Goal: Task Accomplishment & Management: Manage account settings

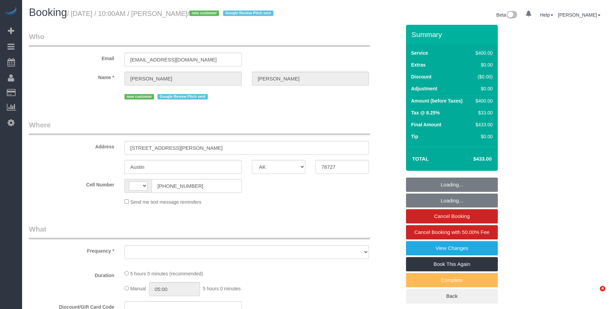
select select "[GEOGRAPHIC_DATA]"
select select "string:US"
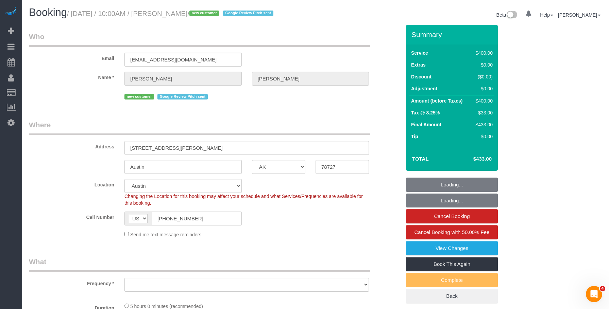
select select "string:stripe-pm_1S00qY4VGloSiKo7l30mGn2T"
select select "object:657"
select select "spot1"
select select "300"
select select "number:89"
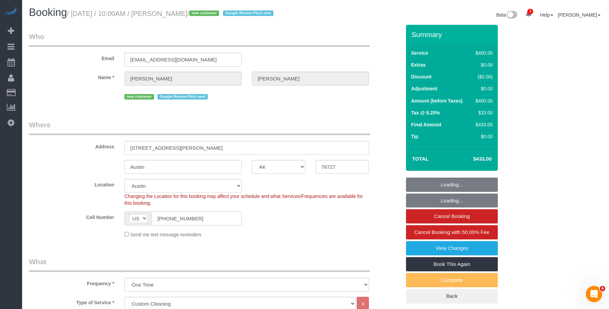
select select "number:90"
select select "number:13"
select select "number:5"
select select "object:981"
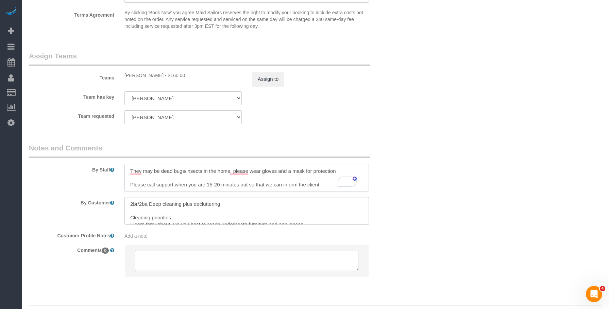
drag, startPoint x: 132, startPoint y: 186, endPoint x: 326, endPoint y: 194, distance: 194.2
click at [326, 194] on sui-booking-comments "By Staff By Customer Customer Profile Notes Add a note Comments 0" at bounding box center [215, 213] width 372 height 140
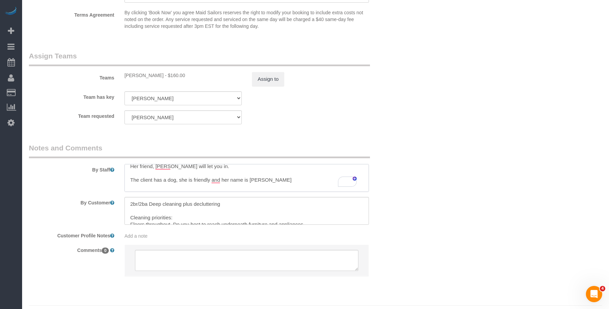
scroll to position [14, 0]
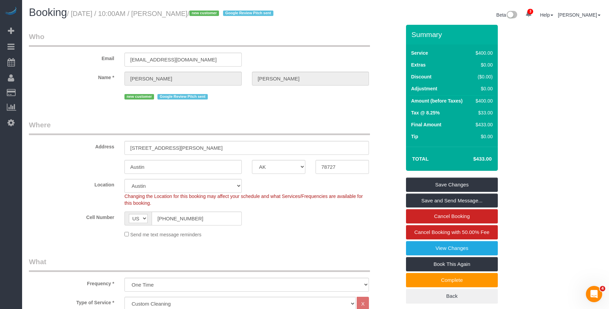
drag, startPoint x: 236, startPoint y: 120, endPoint x: 301, endPoint y: 135, distance: 66.7
click at [236, 120] on legend "Where" at bounding box center [199, 127] width 341 height 15
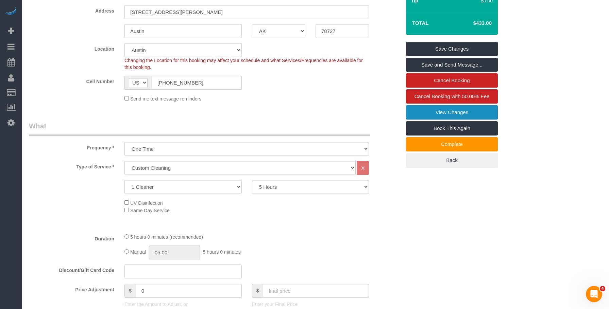
click at [424, 108] on link "View Changes" at bounding box center [452, 112] width 92 height 14
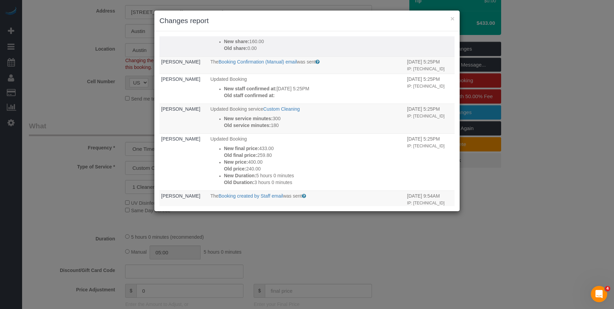
drag, startPoint x: 339, startPoint y: 23, endPoint x: 348, endPoint y: 51, distance: 29.5
click at [339, 23] on h3 "Changes report" at bounding box center [306, 21] width 295 height 10
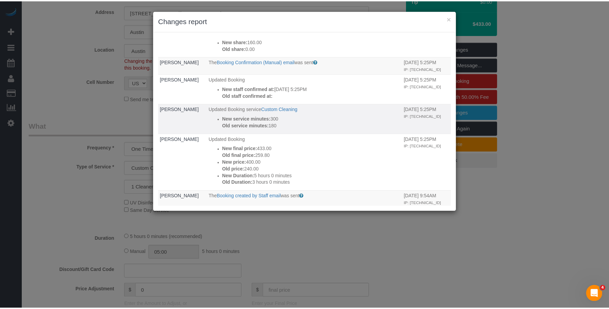
scroll to position [0, 0]
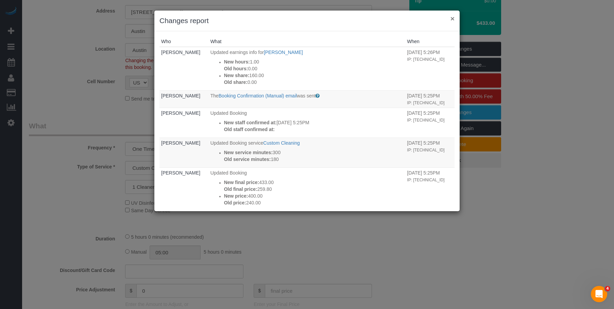
click at [452, 18] on button "×" at bounding box center [452, 18] width 4 height 7
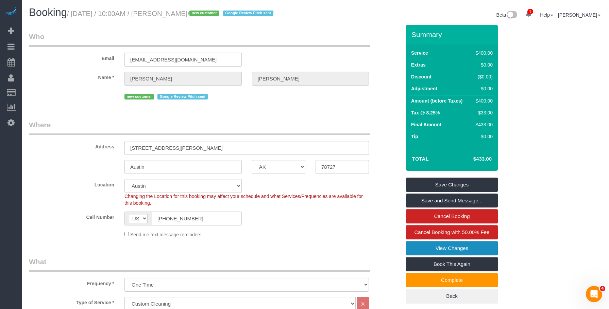
click at [424, 248] on link "View Changes" at bounding box center [452, 248] width 92 height 14
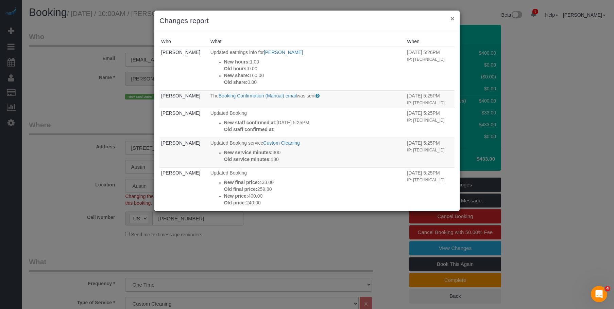
drag, startPoint x: 452, startPoint y: 18, endPoint x: 449, endPoint y: 23, distance: 5.9
click at [452, 18] on button "×" at bounding box center [452, 18] width 4 height 7
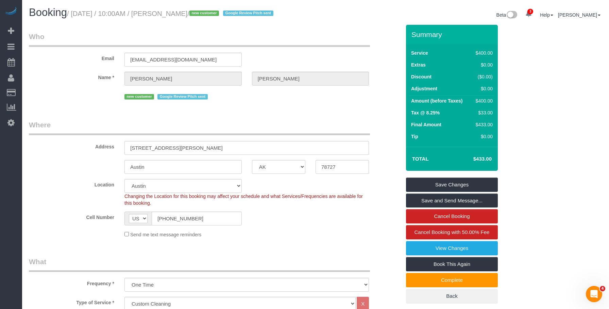
drag, startPoint x: 165, startPoint y: 15, endPoint x: 204, endPoint y: 15, distance: 38.4
click at [204, 15] on small "/ August 25, 2025 / 10:00AM / Darice McVay / new customer Google Review Pitch s…" at bounding box center [171, 13] width 208 height 7
copy small "Darice McVay"
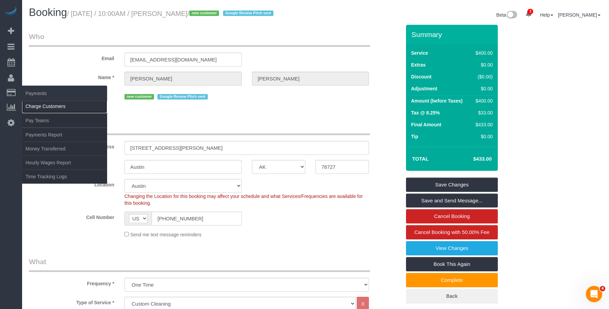
click at [40, 105] on link "Charge Customers" at bounding box center [64, 107] width 85 height 14
select select
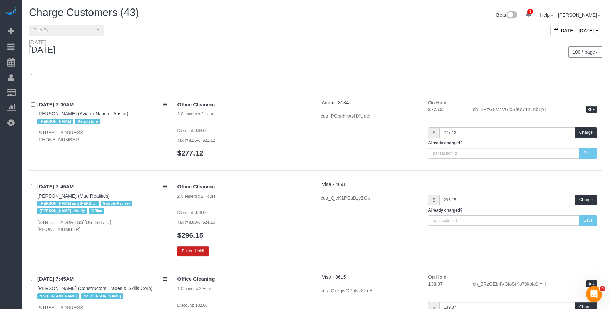
scroll to position [1288, 0]
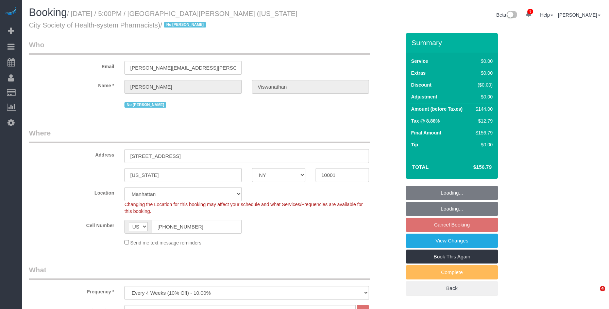
select select "NY"
select select "1"
select select "spot10"
select select "number:89"
select select "number:90"
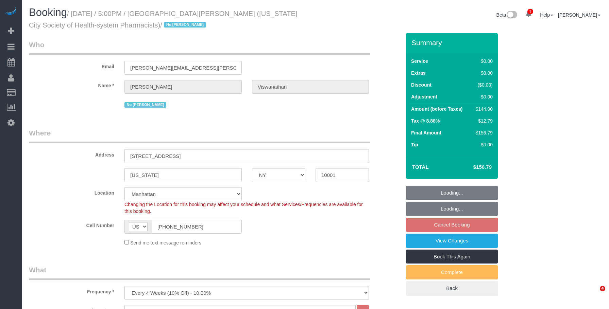
select select "number:15"
select select "number:5"
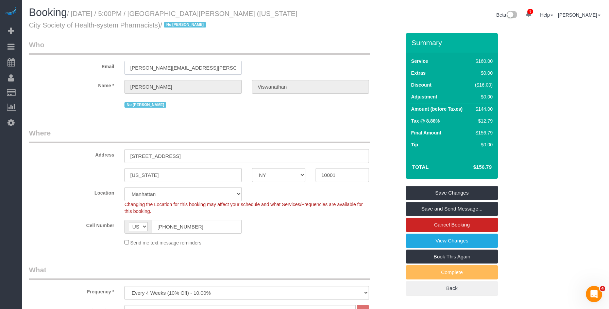
drag, startPoint x: 192, startPoint y: 71, endPoint x: 35, endPoint y: 63, distance: 157.9
click at [35, 63] on div "Email harsha.viswanathan@gmail.com" at bounding box center [215, 57] width 382 height 35
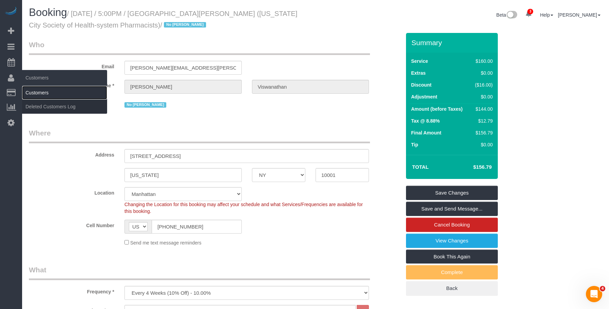
drag, startPoint x: 39, startPoint y: 91, endPoint x: 55, endPoint y: 90, distance: 15.3
click at [39, 91] on link "Customers" at bounding box center [64, 93] width 85 height 14
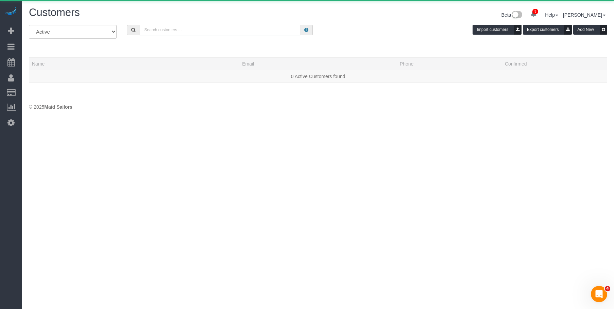
click at [199, 33] on input "text" at bounding box center [220, 30] width 160 height 11
paste input "[PERSON_NAME][EMAIL_ADDRESS][PERSON_NAME][DOMAIN_NAME]"
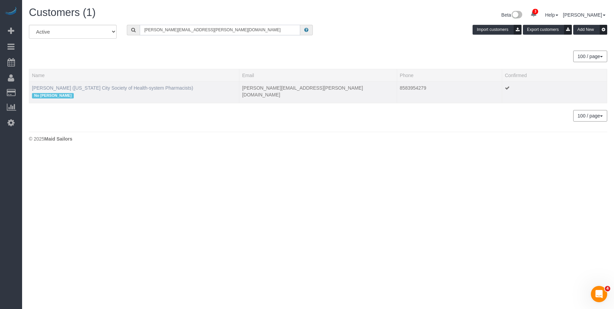
type input "[PERSON_NAME][EMAIL_ADDRESS][PERSON_NAME][DOMAIN_NAME]"
click at [87, 89] on link "Harsha Viswanathan (New York City Society of Health-system Pharmacists)" at bounding box center [112, 87] width 161 height 5
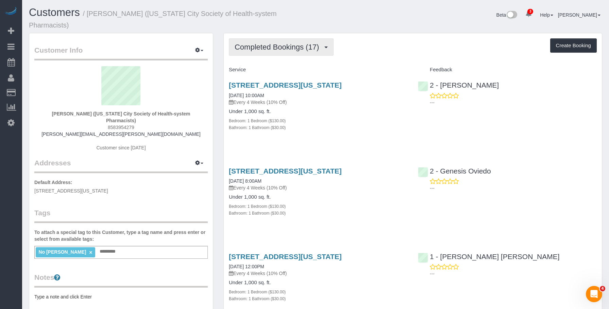
click at [286, 48] on span "Completed Bookings (17)" at bounding box center [278, 47] width 88 height 8
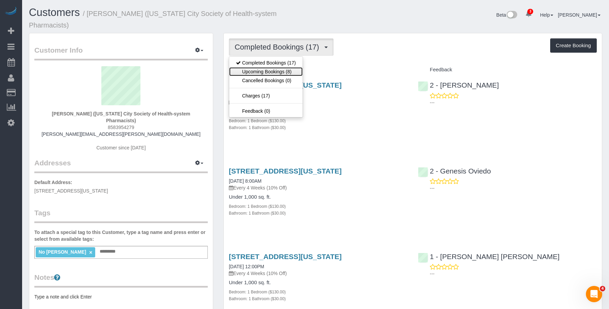
click at [272, 73] on link "Upcoming Bookings (8)" at bounding box center [265, 71] width 73 height 9
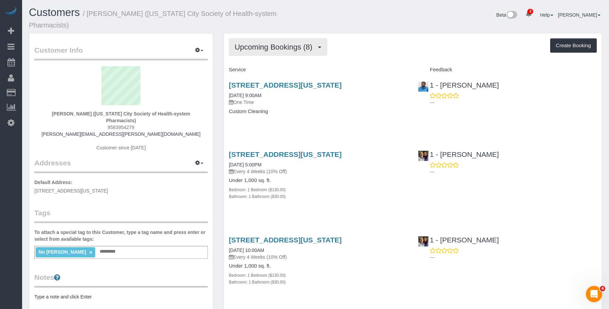
click at [283, 52] on button "Upcoming Bookings (8)" at bounding box center [278, 46] width 98 height 17
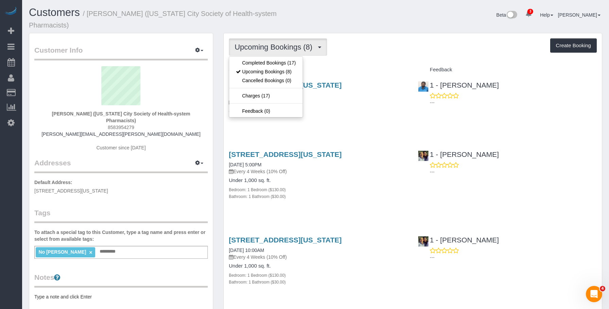
click at [367, 41] on div "Upcoming Bookings (8) Completed Bookings (17) Upcoming Bookings (8) Cancelled B…" at bounding box center [413, 46] width 368 height 17
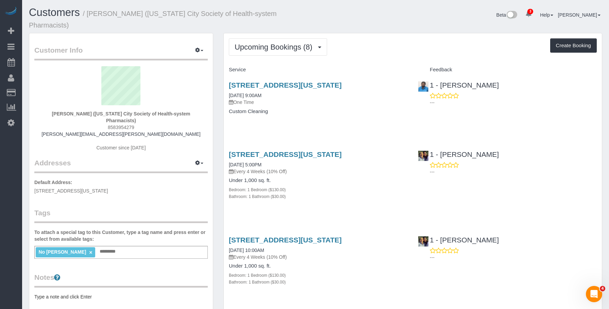
click at [331, 112] on h4 "Custom Cleaning" at bounding box center [318, 112] width 179 height 6
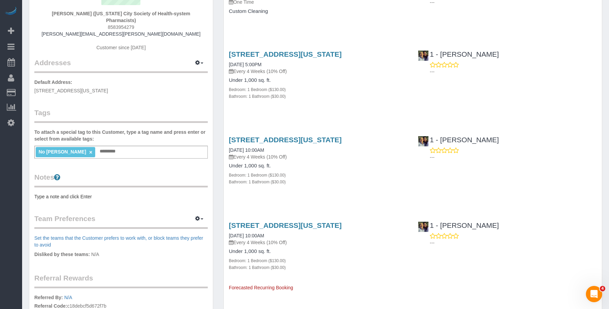
scroll to position [102, 0]
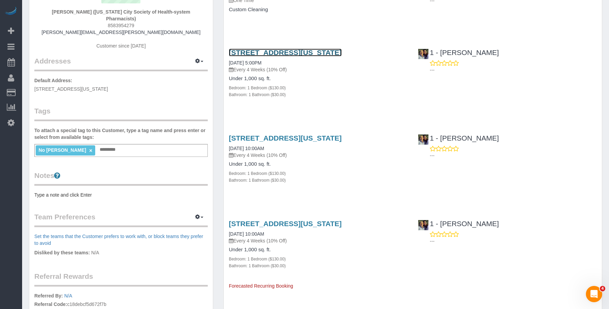
click at [342, 51] on link "200 West 26th Street, Apt. 1108, New York, NY 10001" at bounding box center [285, 53] width 113 height 8
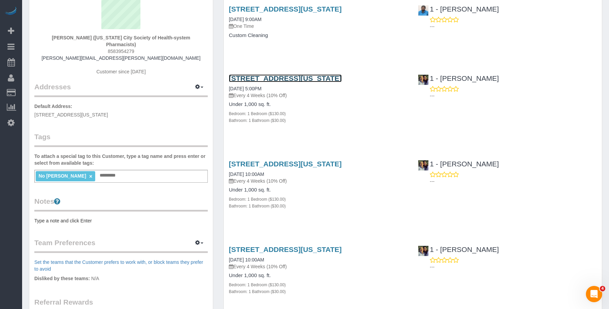
scroll to position [34, 0]
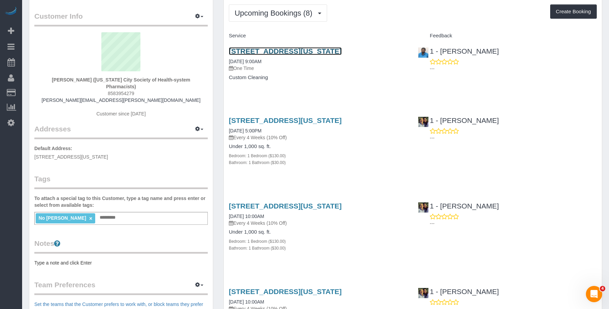
click at [278, 51] on link "200 West 26th Street, Apt. 1108, New York, NY 10001" at bounding box center [285, 51] width 113 height 8
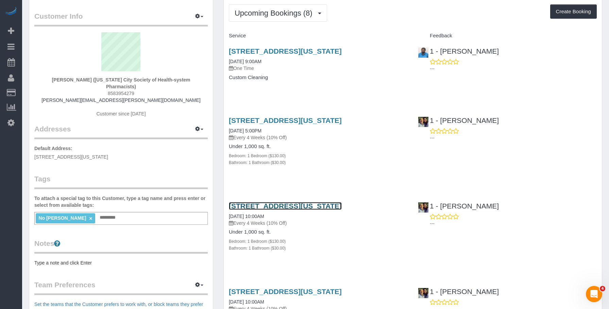
click at [336, 205] on link "200 West 26th Street, Apt. 1108, New York, NY 10001" at bounding box center [285, 206] width 113 height 8
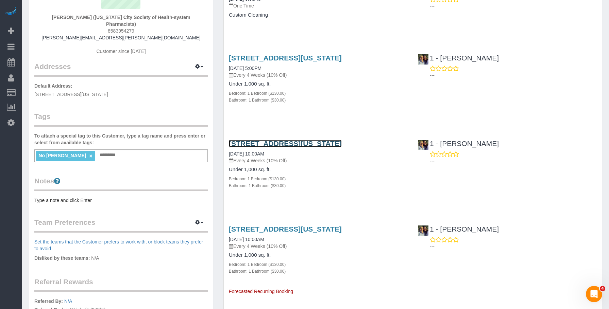
scroll to position [136, 0]
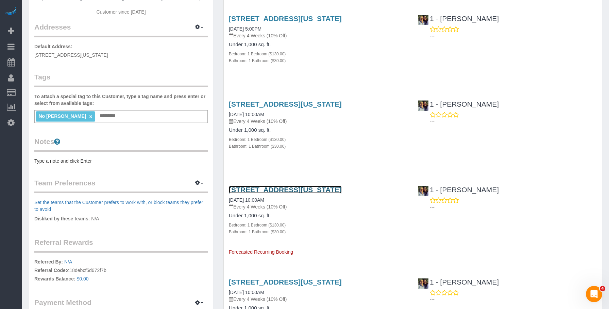
click at [338, 192] on link "200 West 26th Street, Apt. 1108, New York, NY 10001" at bounding box center [285, 190] width 113 height 8
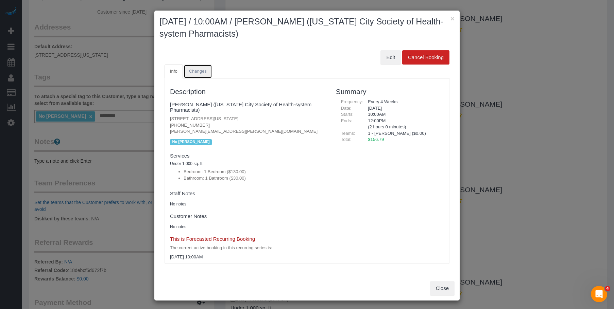
click at [192, 68] on link "Changes" at bounding box center [198, 72] width 29 height 14
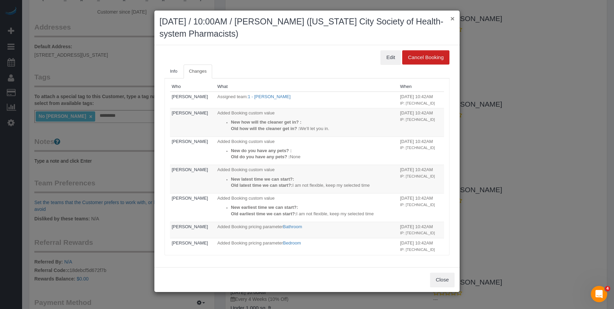
click at [452, 18] on button "×" at bounding box center [452, 18] width 4 height 7
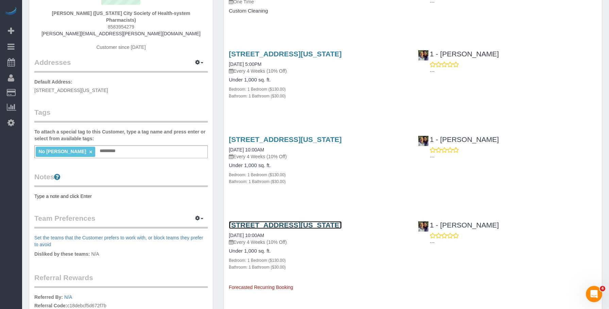
scroll to position [68, 0]
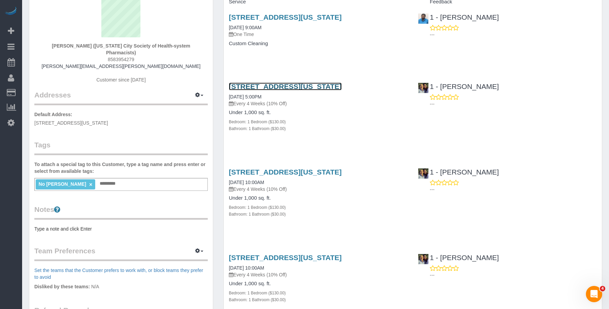
click at [342, 89] on link "200 West 26th Street, Apt. 1108, New York, NY 10001" at bounding box center [285, 87] width 113 height 8
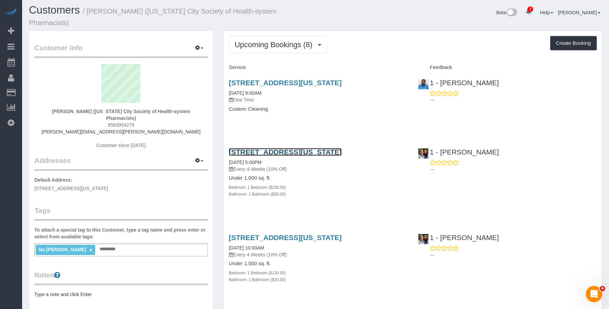
scroll to position [0, 0]
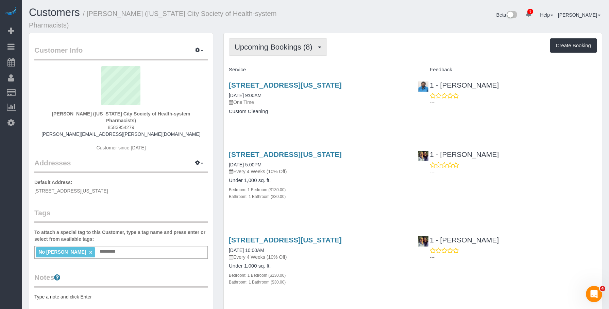
drag, startPoint x: 276, startPoint y: 42, endPoint x: 273, endPoint y: 45, distance: 3.8
click at [276, 42] on button "Upcoming Bookings (8)" at bounding box center [278, 46] width 98 height 17
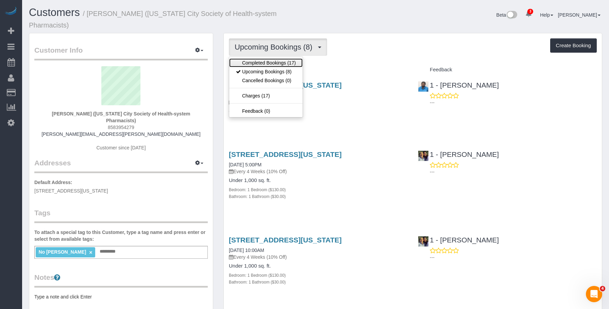
click at [259, 60] on link "Completed Bookings (17)" at bounding box center [265, 62] width 73 height 9
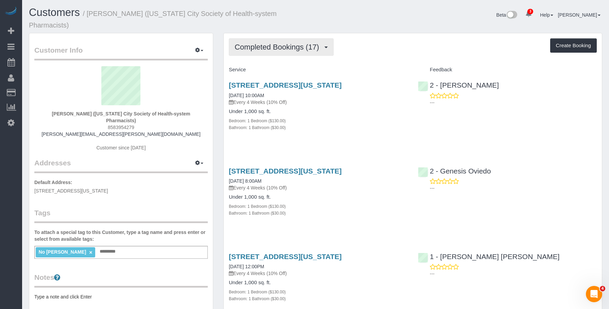
click at [282, 43] on span "Completed Bookings (17)" at bounding box center [278, 47] width 88 height 8
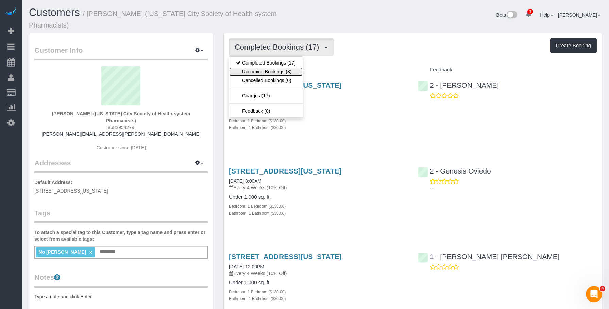
click at [271, 75] on link "Upcoming Bookings (8)" at bounding box center [265, 71] width 73 height 9
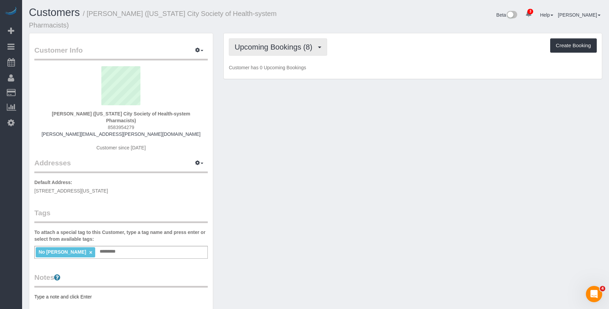
click at [274, 47] on span "Upcoming Bookings (8)" at bounding box center [274, 47] width 81 height 8
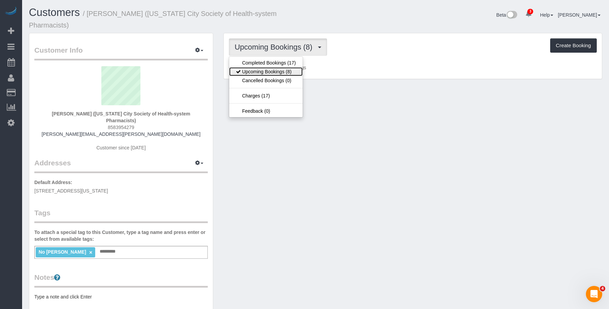
click at [268, 69] on link "Upcoming Bookings (8)" at bounding box center [265, 71] width 73 height 9
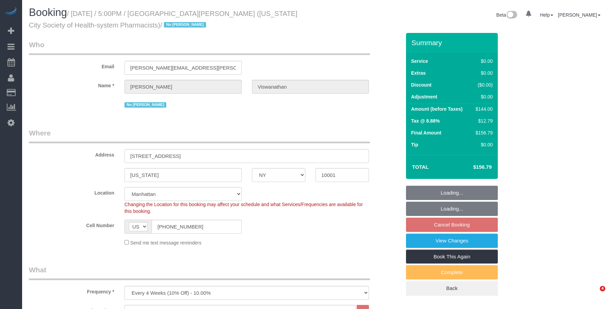
select select "NY"
select select "object:1358"
select select "spot10"
select select "1"
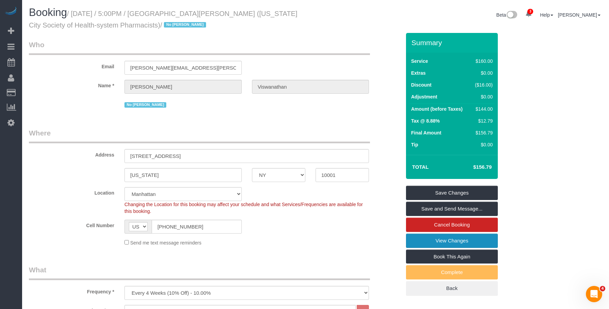
drag, startPoint x: 436, startPoint y: 241, endPoint x: 429, endPoint y: 240, distance: 7.5
click at [436, 241] on link "View Changes" at bounding box center [452, 241] width 92 height 14
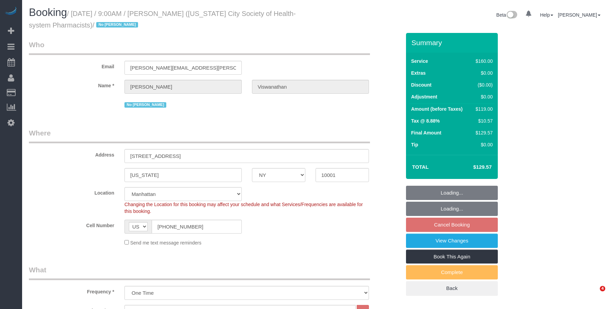
select select "NY"
select select "number:56"
select select "number:71"
select select "number:15"
select select "number:5"
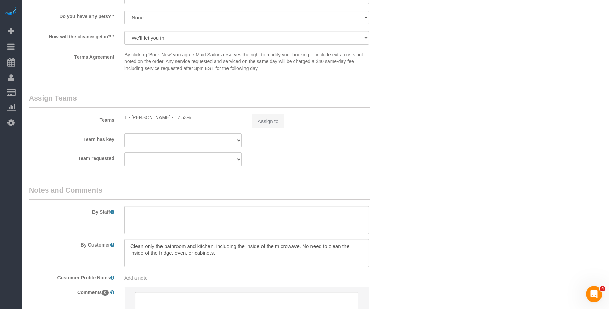
select select "spot2"
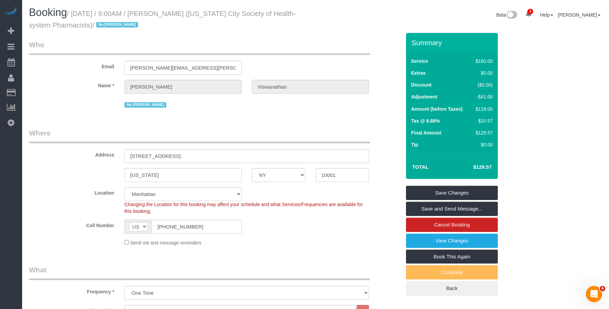
click at [262, 105] on div "No [PERSON_NAME]" at bounding box center [246, 104] width 244 height 11
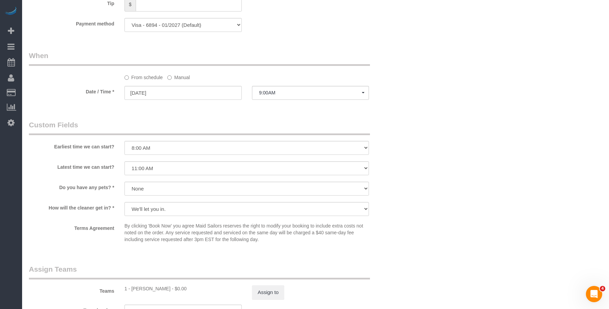
scroll to position [578, 0]
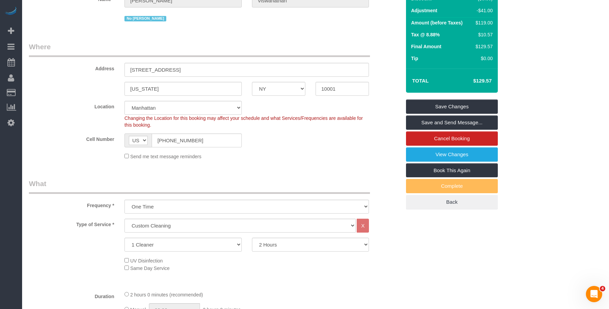
scroll to position [68, 0]
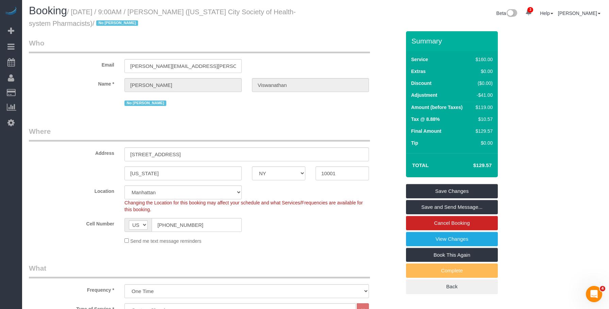
scroll to position [0, 0]
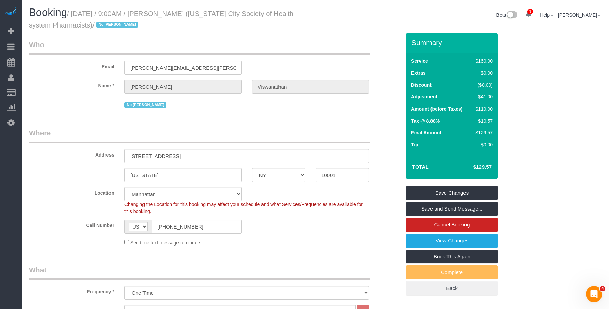
click at [283, 45] on legend "Who" at bounding box center [199, 47] width 341 height 15
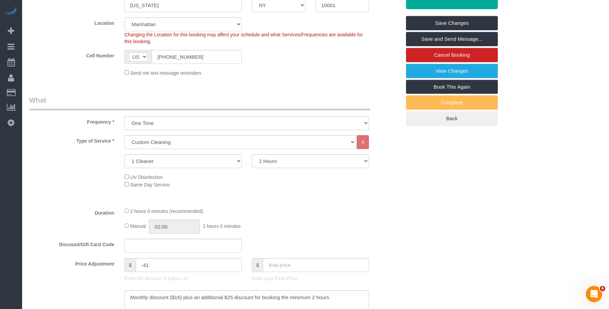
scroll to position [340, 0]
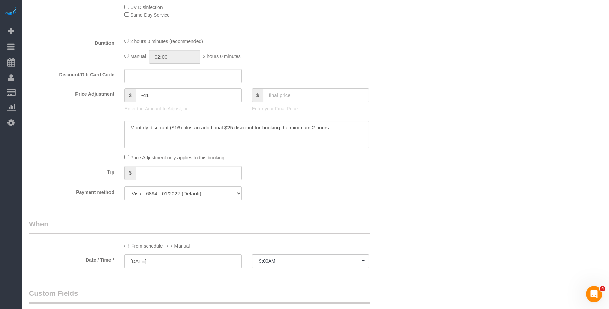
click at [532, 117] on div "Who Email harsha.viswanathan@gmail.com Name * Harsha Viswanathan No Elaine Bush…" at bounding box center [315, 188] width 573 height 991
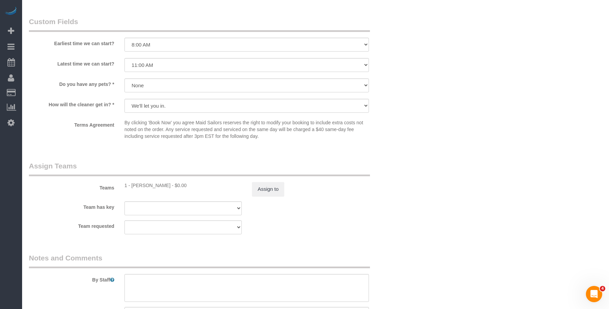
scroll to position [738, 0]
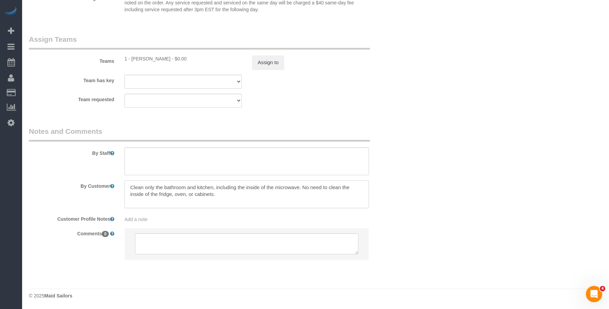
drag, startPoint x: 216, startPoint y: 187, endPoint x: 233, endPoint y: 193, distance: 17.8
click at [217, 187] on textarea at bounding box center [246, 194] width 244 height 28
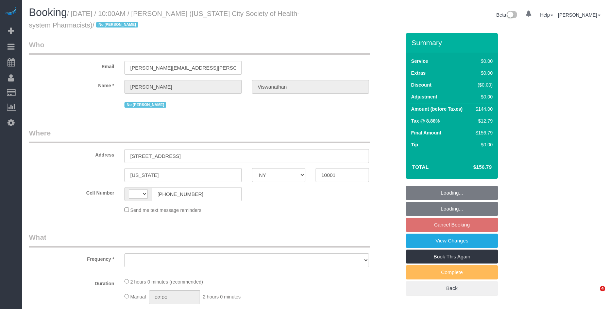
select select "NY"
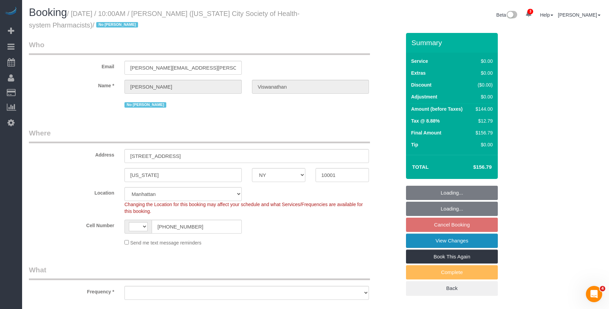
select select "string:stripe-pm_1PH4ys4VGloSiKo7AWBBUlHu"
select select "string:[GEOGRAPHIC_DATA]"
drag, startPoint x: 435, startPoint y: 240, endPoint x: 427, endPoint y: 239, distance: 8.2
click at [435, 240] on link "View Changes" at bounding box center [452, 241] width 92 height 14
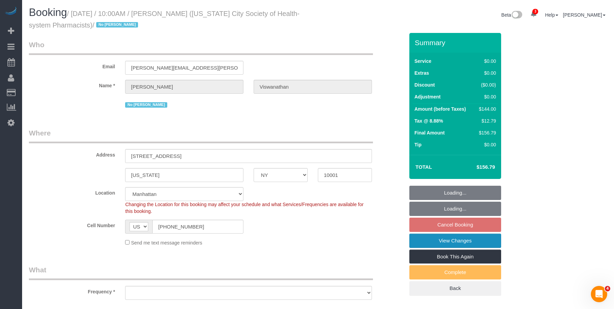
select select "object:666"
select select "number:89"
select select "number:90"
select select "number:15"
select select "number:5"
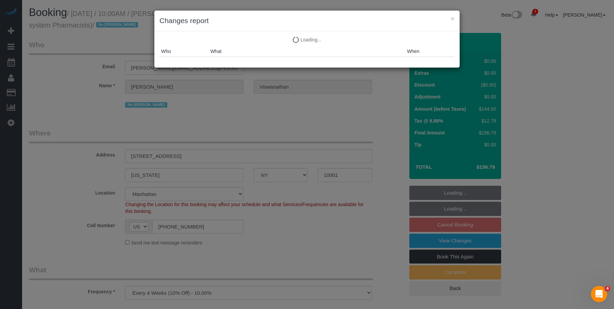
select select "object:1233"
select select "1"
select select "spot3"
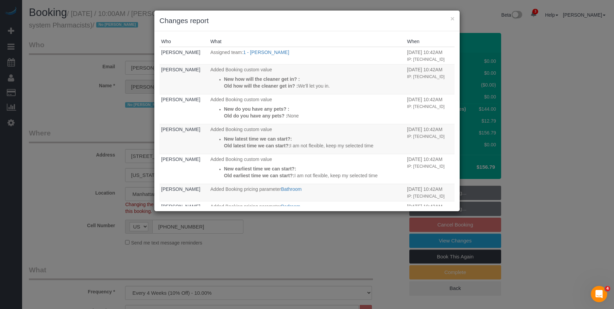
select select "1"
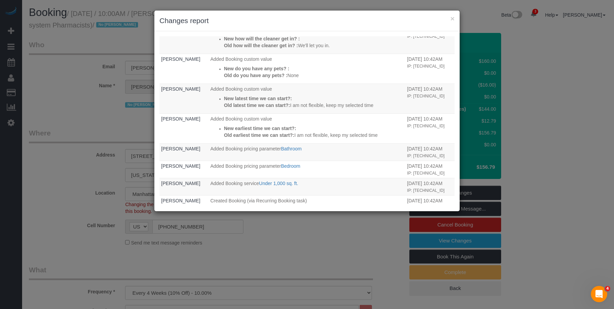
scroll to position [29, 0]
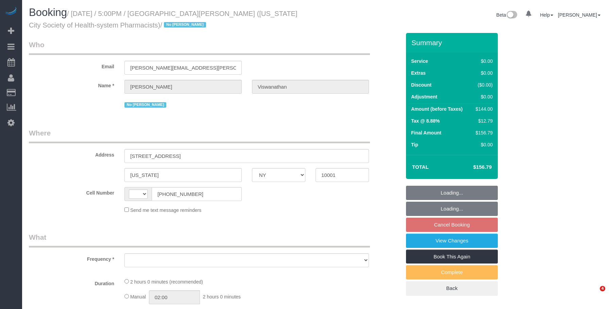
select select "NY"
select select "string:stripe-pm_1PH4ys4VGloSiKo7AWBBUlHu"
select select "number:89"
select select "number:90"
select select "number:15"
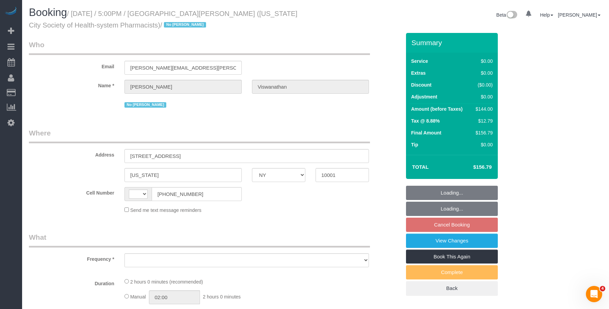
select select "number:5"
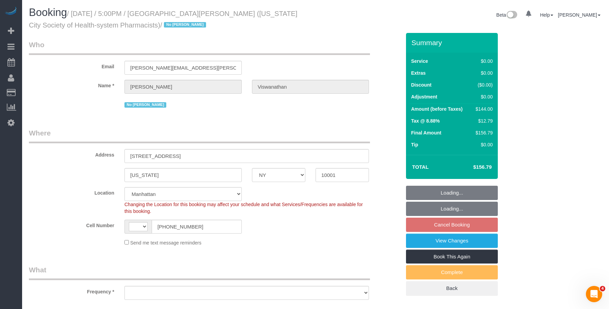
select select "string:[GEOGRAPHIC_DATA]"
select select "object:1322"
select select "1"
select select "spot10"
click at [411, 241] on link "View Changes" at bounding box center [452, 241] width 92 height 14
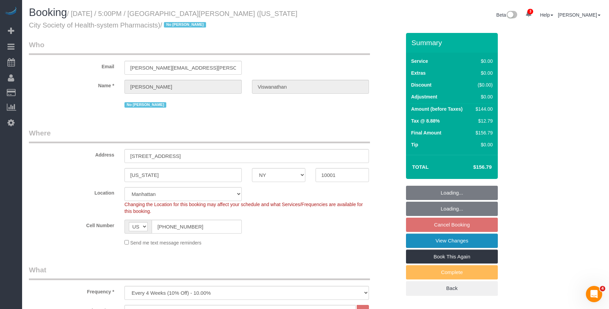
select select "1"
